Goal: Ask a question

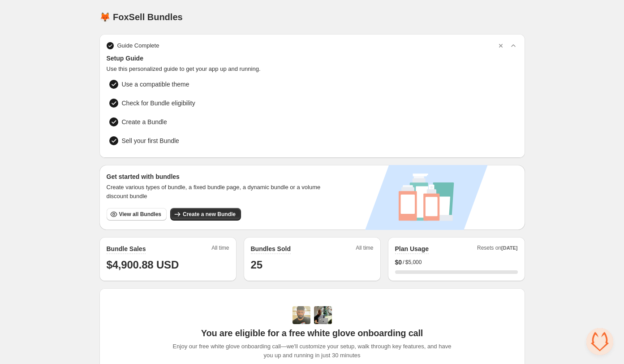
click at [607, 339] on span "Open chat" at bounding box center [599, 341] width 27 height 27
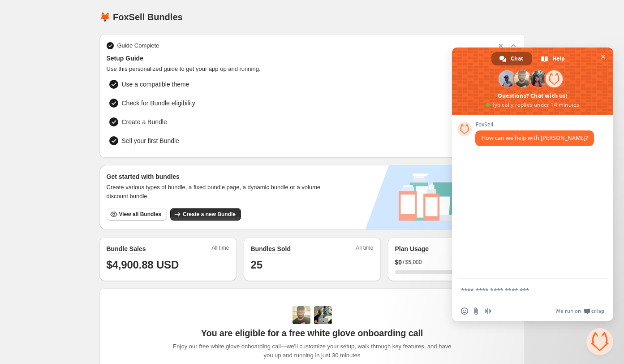
click at [516, 60] on span "Chat" at bounding box center [517, 58] width 13 height 13
click at [545, 60] on span at bounding box center [544, 59] width 7 height 7
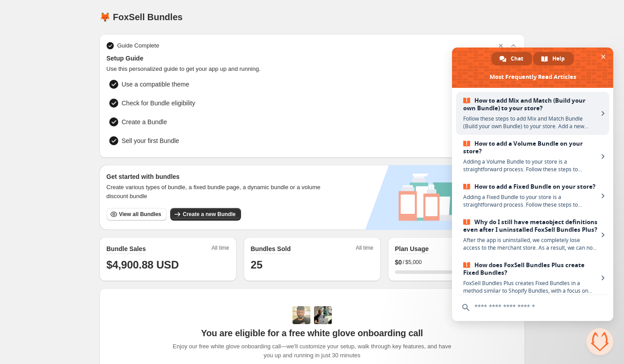
click at [506, 62] on div "Chat" at bounding box center [511, 58] width 41 height 13
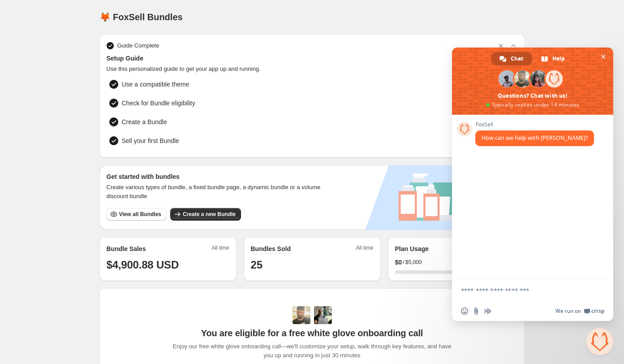
click at [599, 312] on span "Crisp" at bounding box center [597, 310] width 13 height 7
click at [503, 77] on span at bounding box center [507, 78] width 17 height 17
click at [486, 287] on textarea "Compose your message..." at bounding box center [523, 290] width 124 height 8
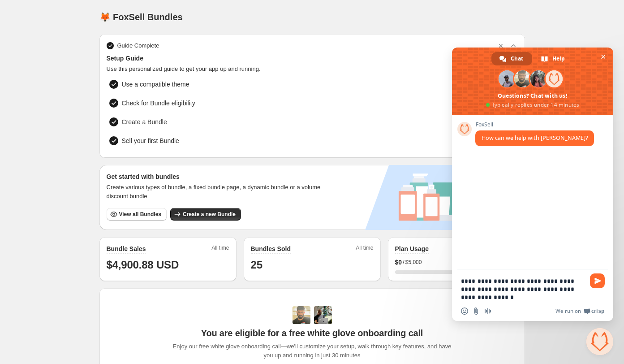
type textarea "**********"
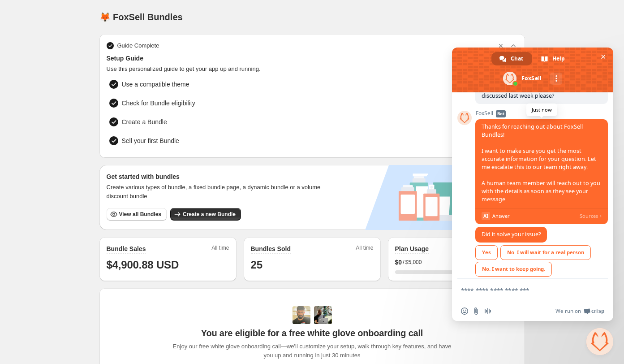
scroll to position [75, 0]
click at [528, 257] on div "No. I will wait for a real person" at bounding box center [545, 251] width 90 height 15
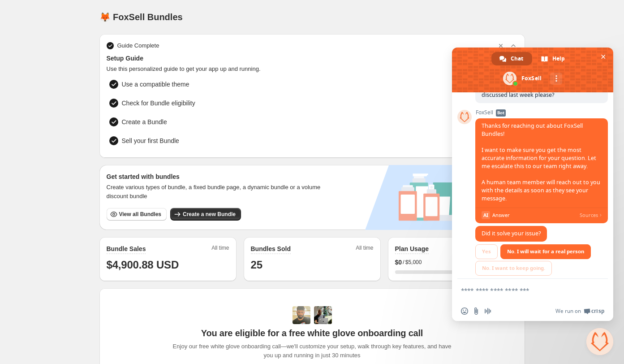
scroll to position [86, 0]
